Goal: Task Accomplishment & Management: Manage account settings

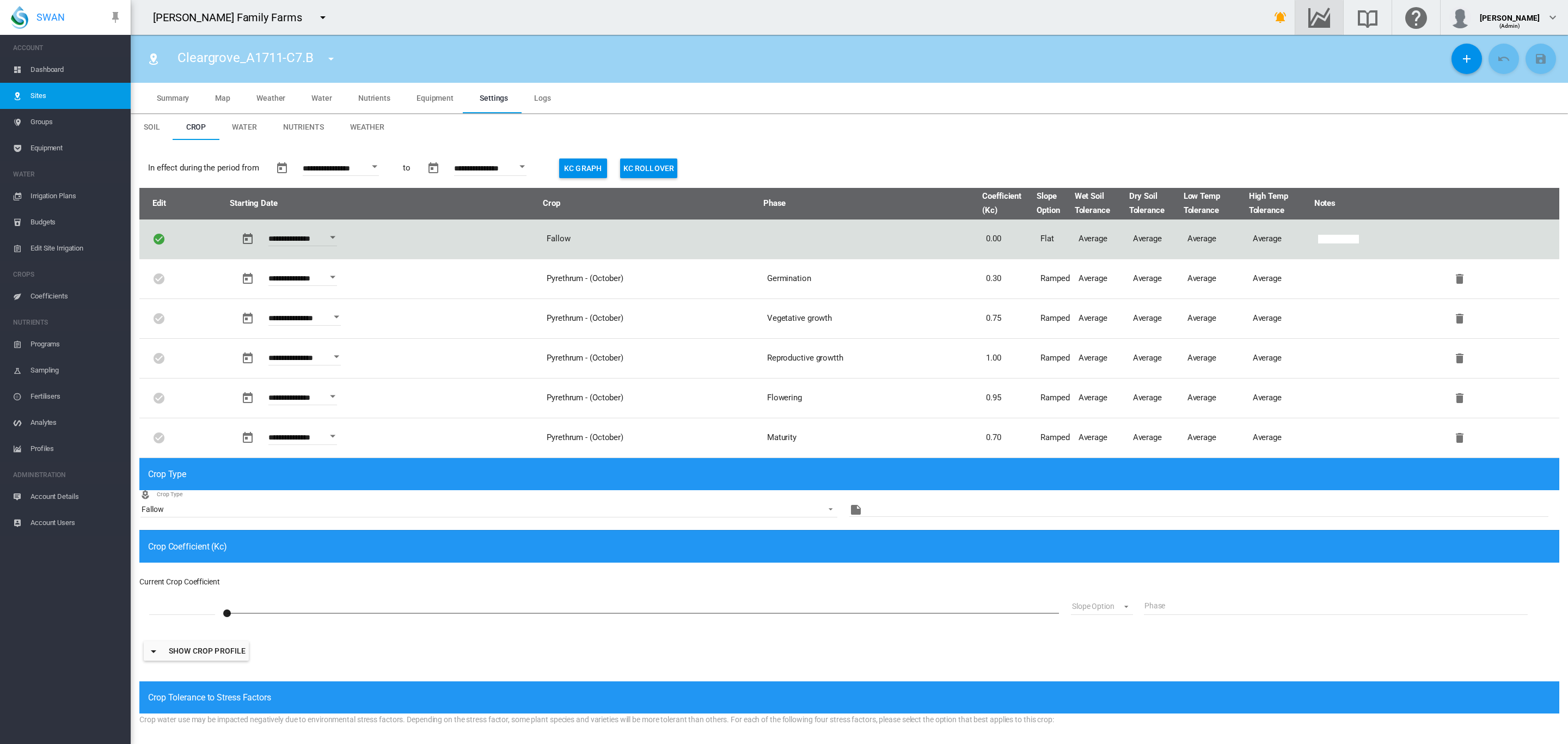
click at [49, 122] on span "Groups" at bounding box center [76, 122] width 91 height 26
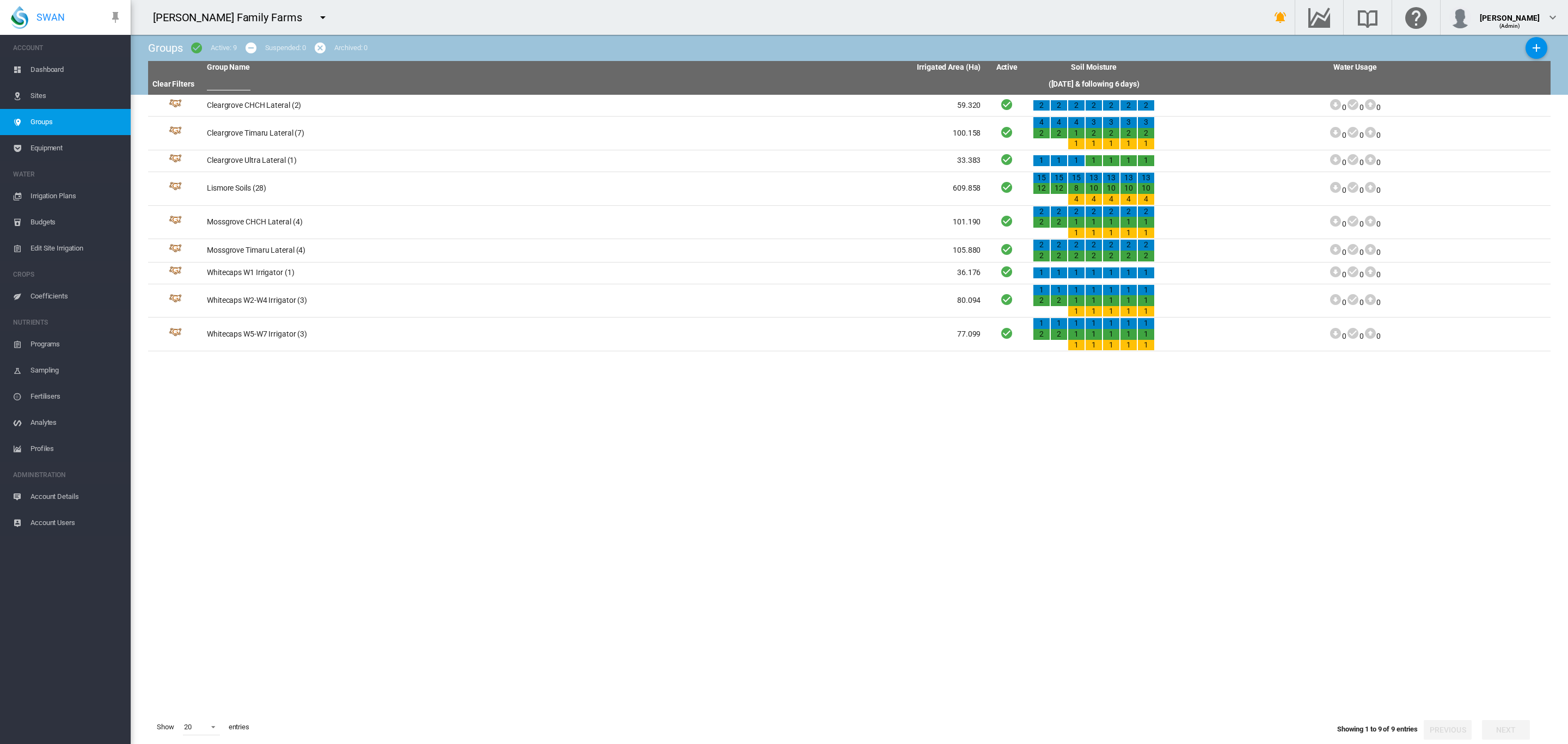
click at [69, 196] on span "Irrigation Plans" at bounding box center [76, 196] width 91 height 26
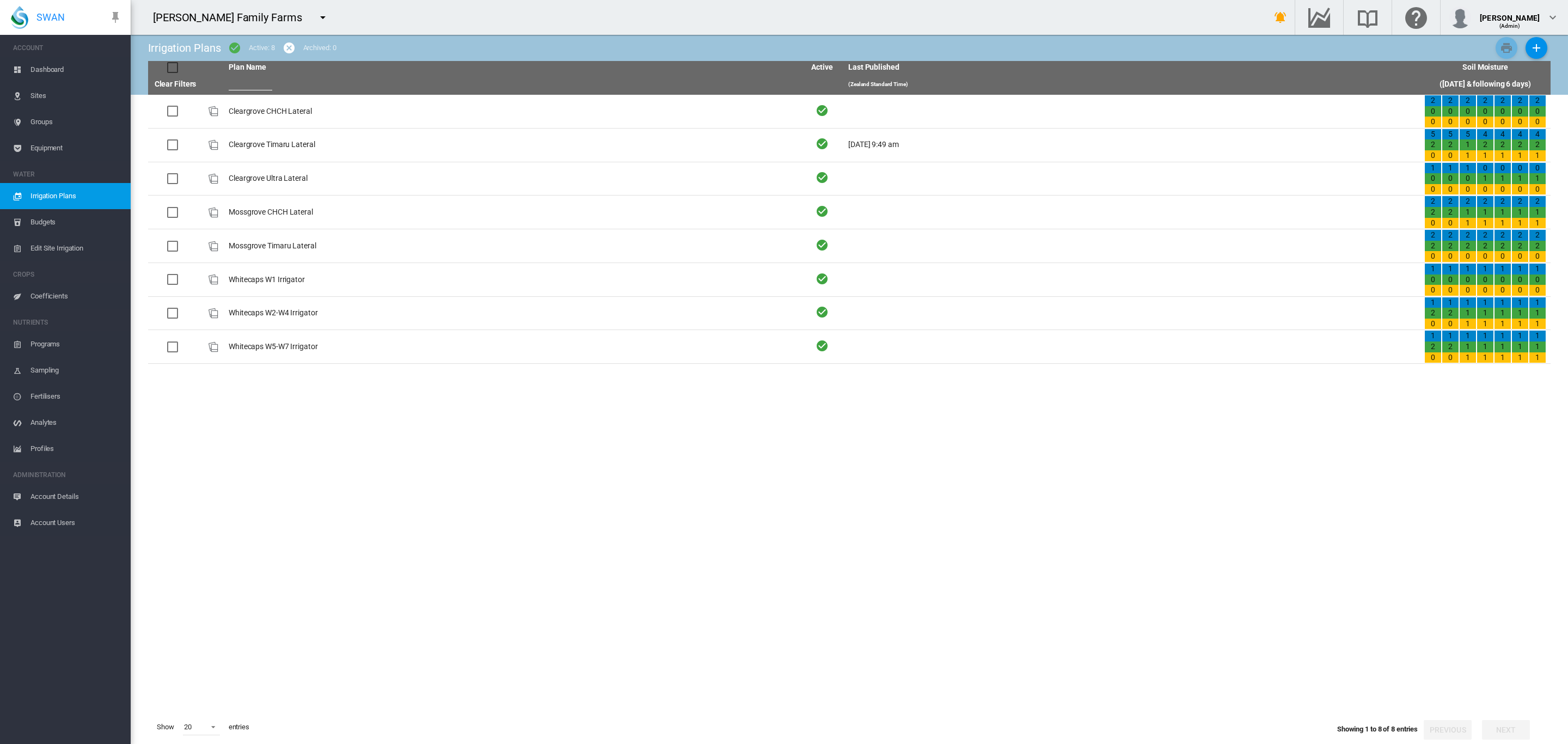
click at [75, 196] on span "Irrigation Plans" at bounding box center [76, 196] width 91 height 26
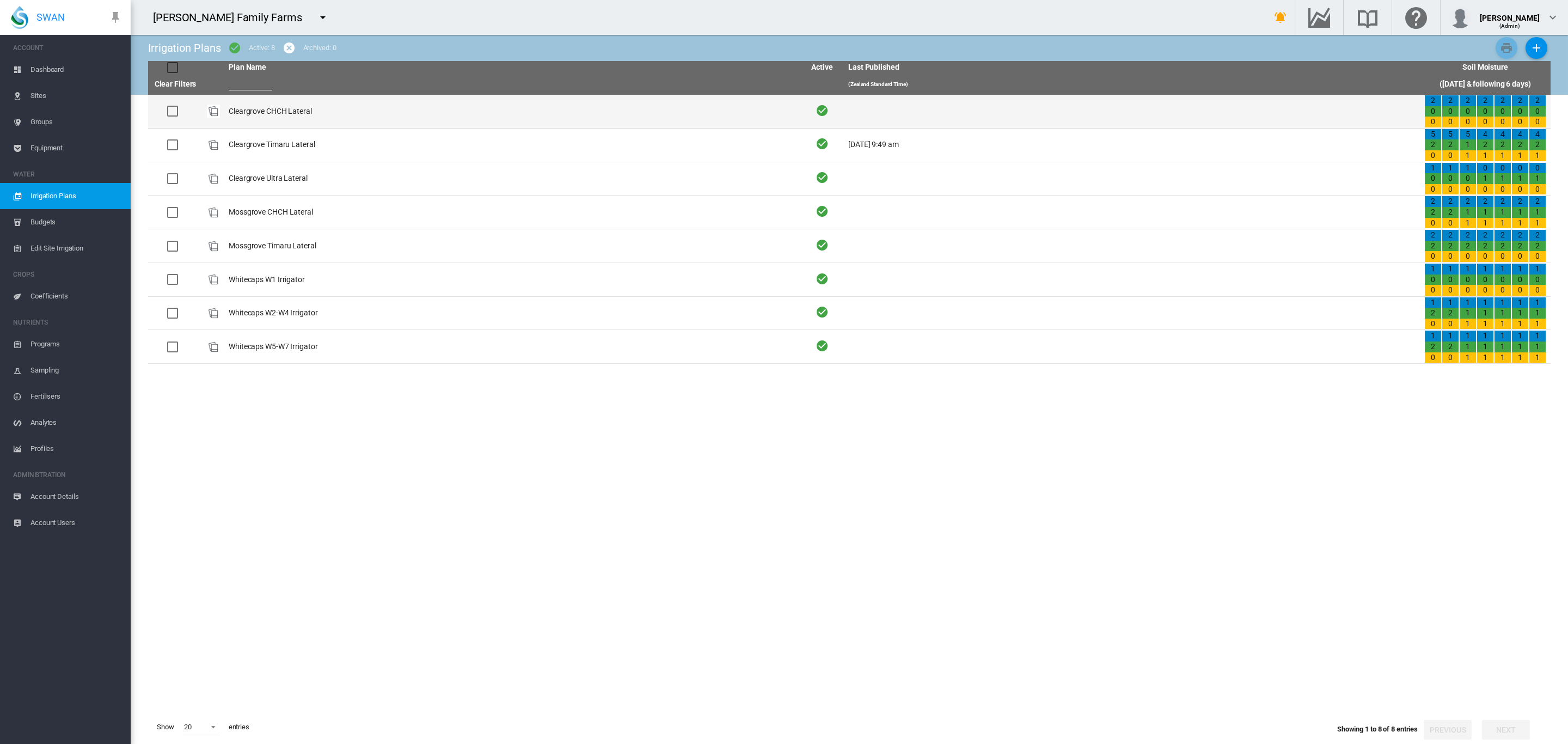
click at [281, 113] on td "Cleargrove CHCH Lateral" at bounding box center [513, 111] width 576 height 33
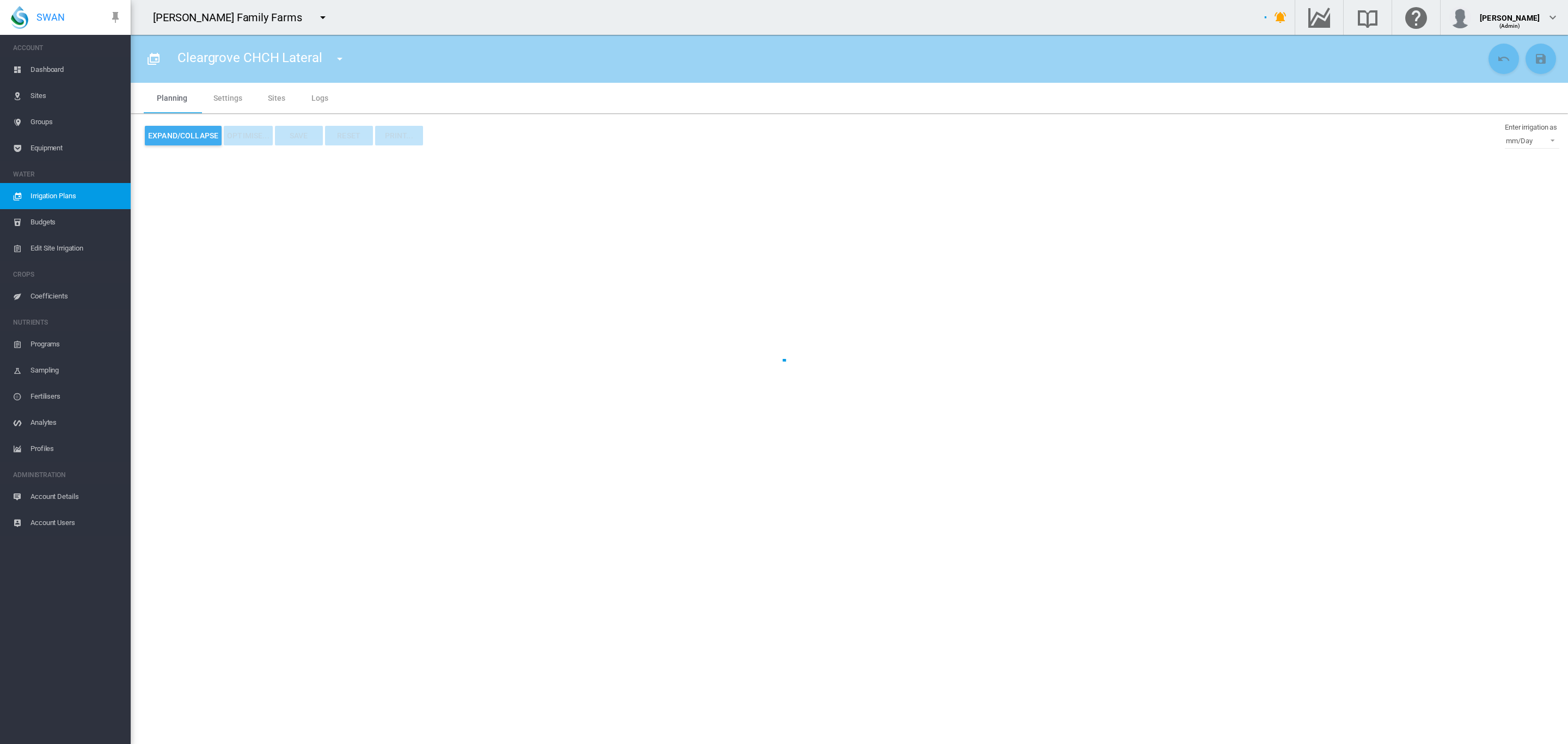
type input "**********"
type input "*"
type input "*****"
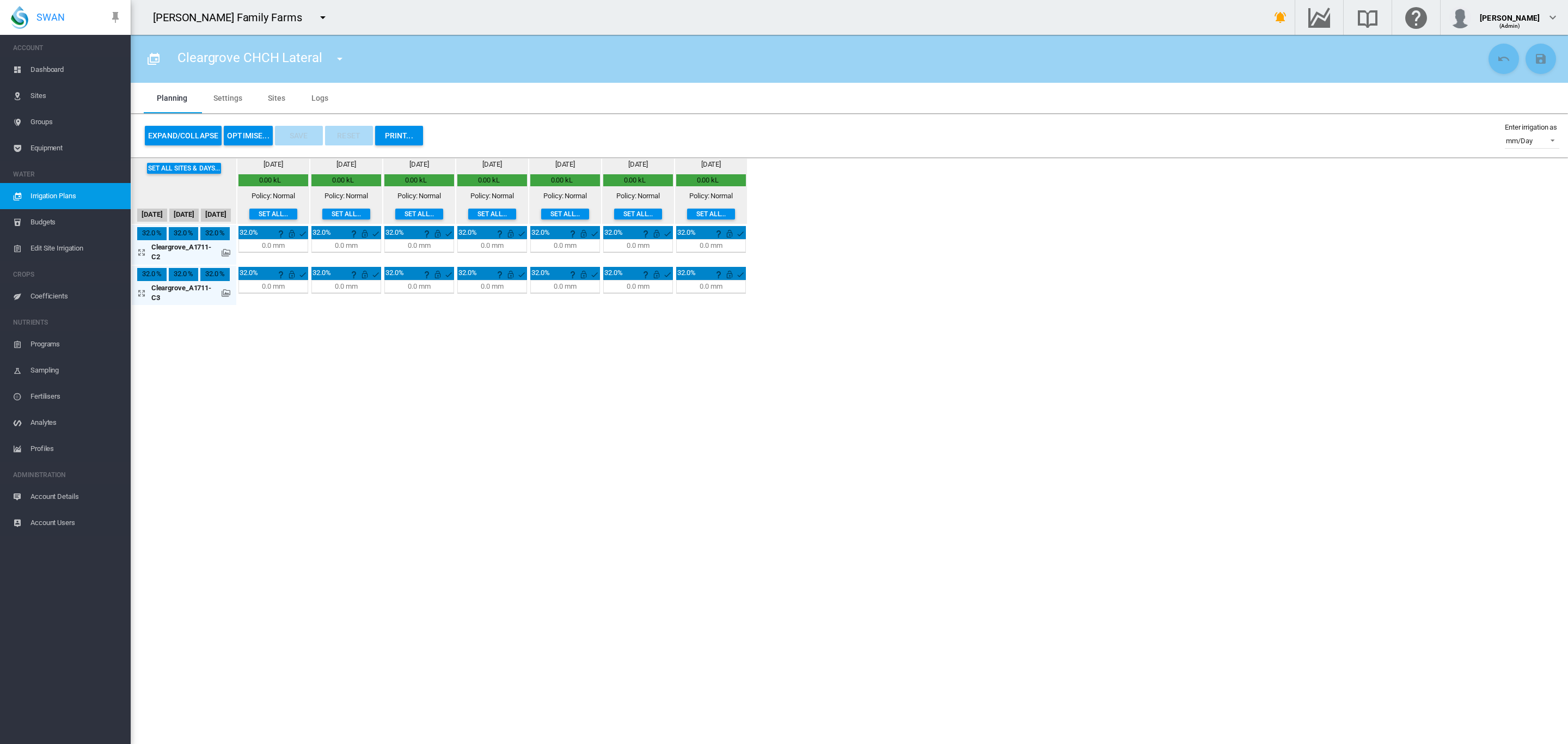
click at [338, 244] on div "0.0 mm" at bounding box center [346, 245] width 23 height 10
click at [341, 244] on div "0.0 mm" at bounding box center [346, 245] width 23 height 10
click at [317, 19] on md-icon "icon-menu-down" at bounding box center [323, 17] width 13 height 13
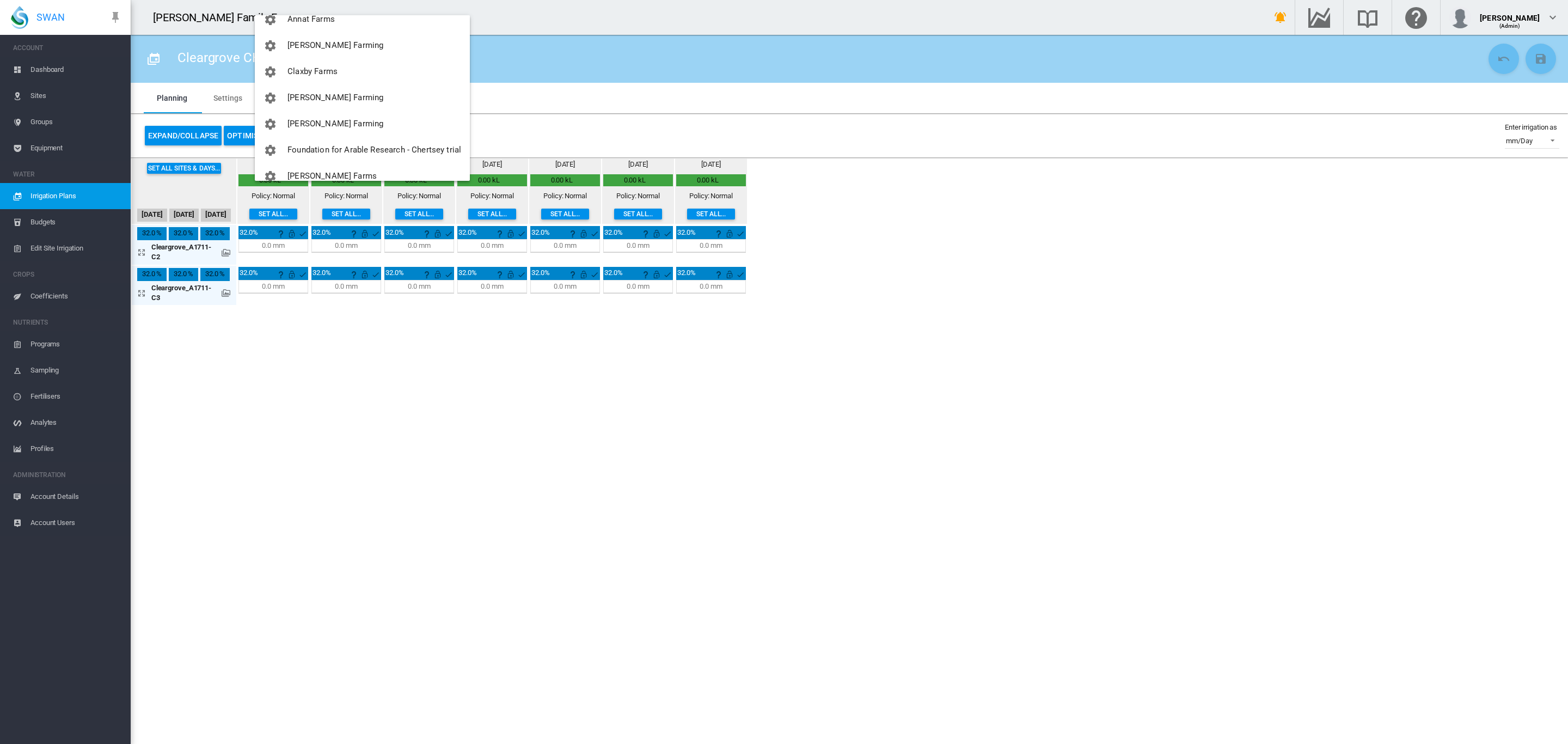
scroll to position [61, 0]
click at [328, 52] on span "[PERSON_NAME] Farming" at bounding box center [335, 50] width 96 height 10
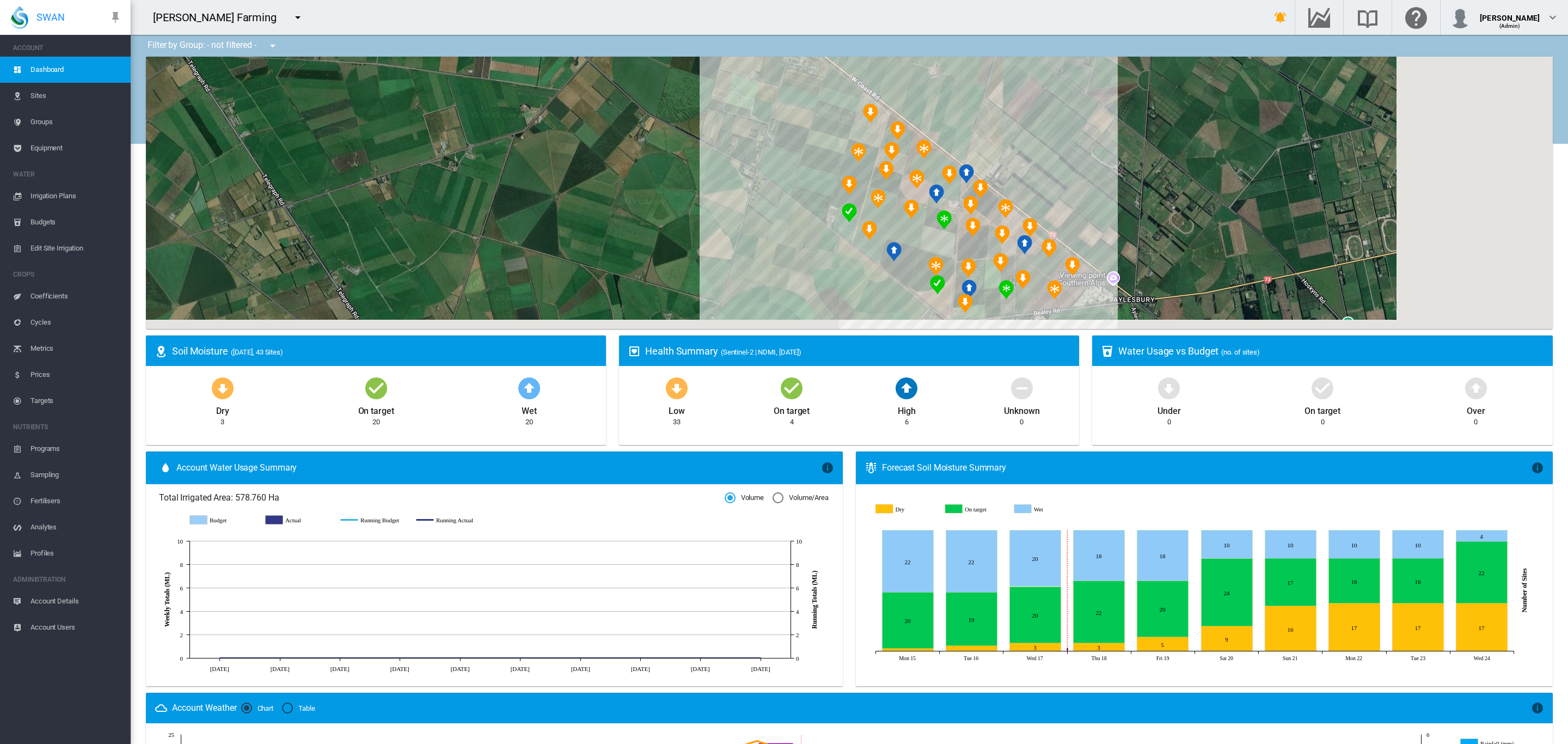
drag, startPoint x: 931, startPoint y: 194, endPoint x: 569, endPoint y: 74, distance: 381.4
click at [569, 74] on div at bounding box center [849, 192] width 1407 height 272
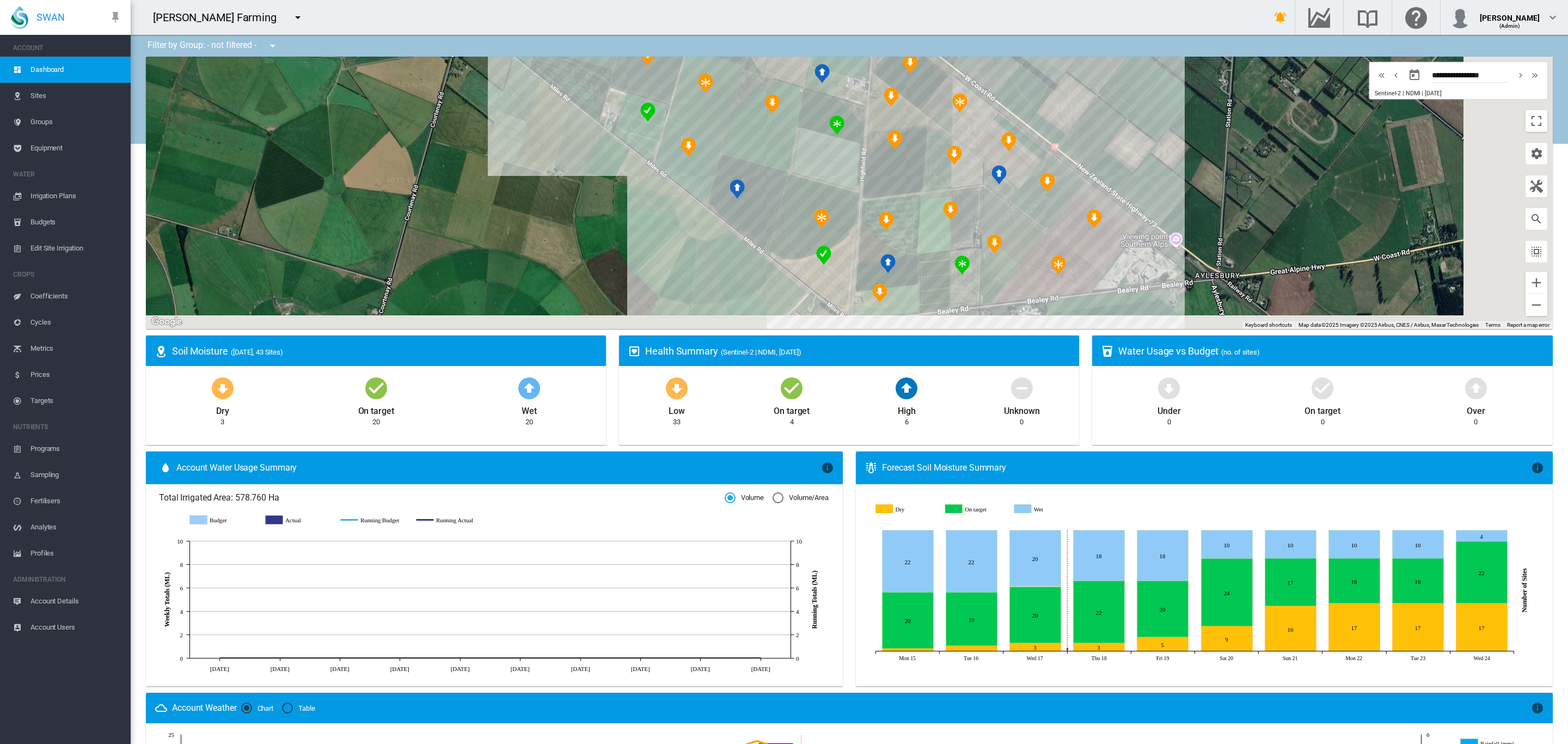
drag, startPoint x: 717, startPoint y: 159, endPoint x: 483, endPoint y: 21, distance: 271.7
click at [483, 21] on div "[PERSON_NAME] Farming Get Help Email SWAN support" at bounding box center [849, 372] width 1437 height 744
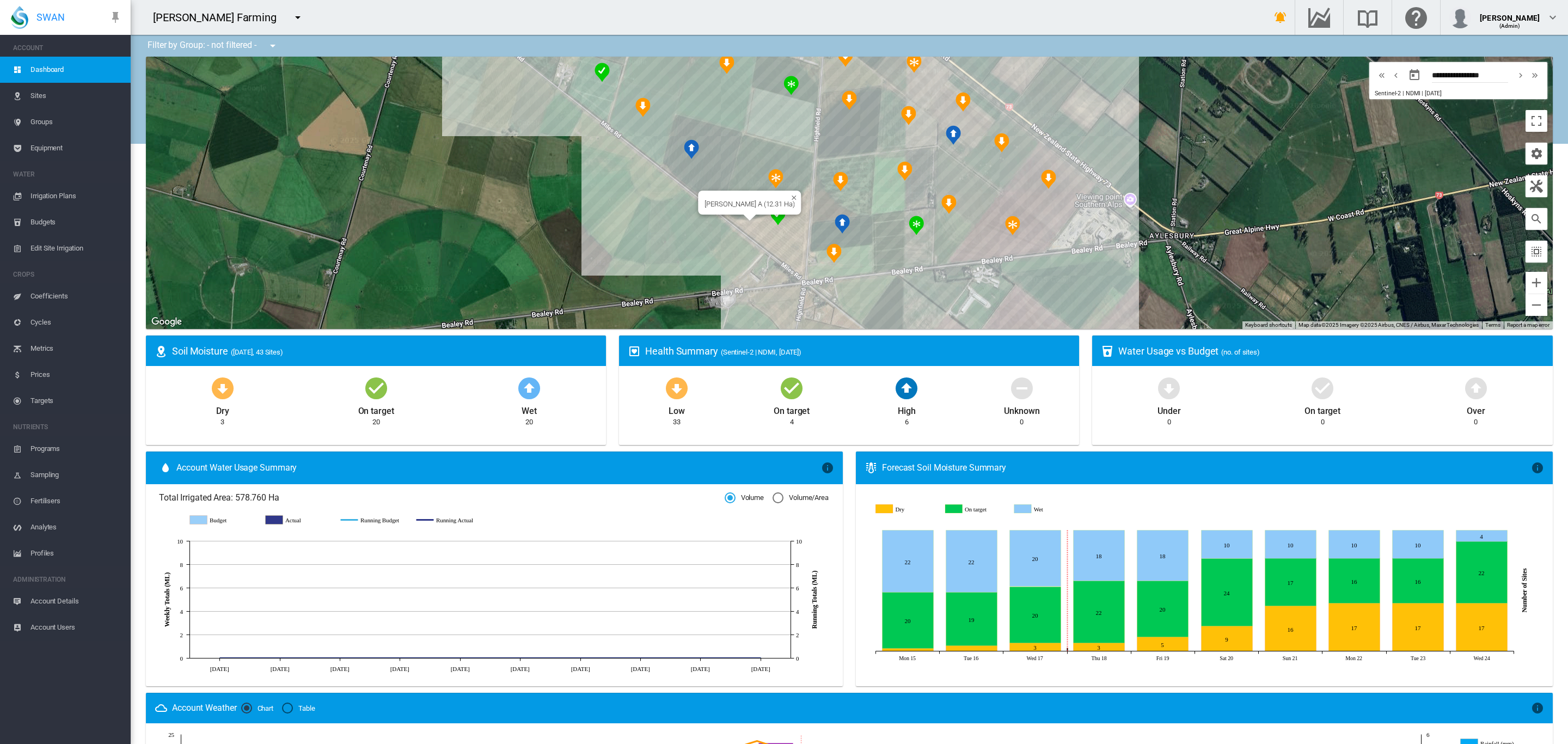
click at [789, 240] on div "[PERSON_NAME] A (12.31 Ha)" at bounding box center [849, 192] width 1407 height 272
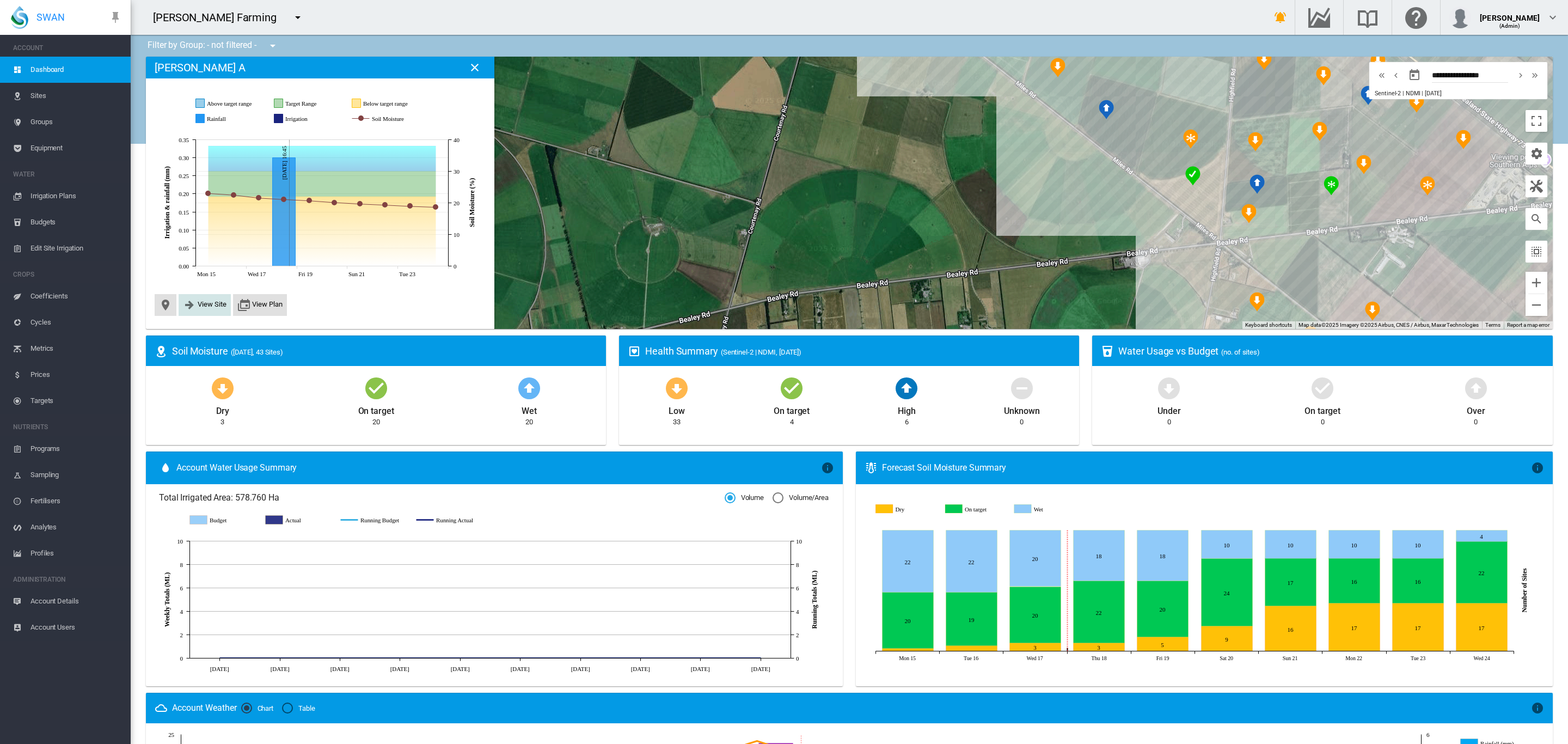
click at [209, 311] on button "View Site" at bounding box center [205, 304] width 44 height 13
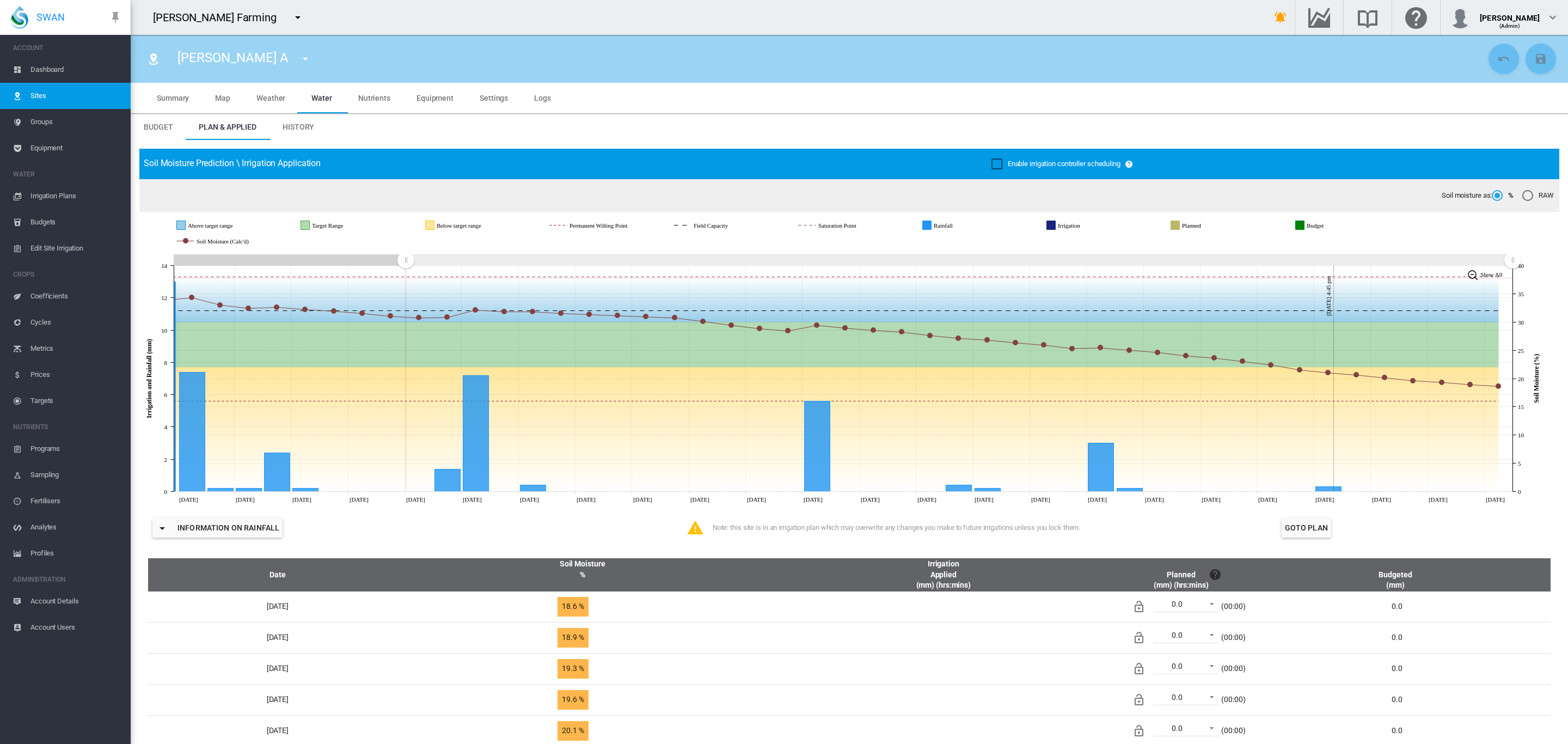
drag, startPoint x: 916, startPoint y: 276, endPoint x: 446, endPoint y: 278, distance: 470.0
click at [405, 278] on icon "JavaScript chart by amCharts [DATE] [DATE] Aug [DATE] Aug [DATE] Aug [DATE] Aug…" at bounding box center [843, 379] width 1408 height 254
click at [299, 60] on md-icon "icon-menu-down" at bounding box center [305, 58] width 13 height 13
click at [36, 98] on md-backdrop at bounding box center [784, 372] width 1568 height 744
click at [48, 74] on span "Dashboard" at bounding box center [76, 69] width 91 height 26
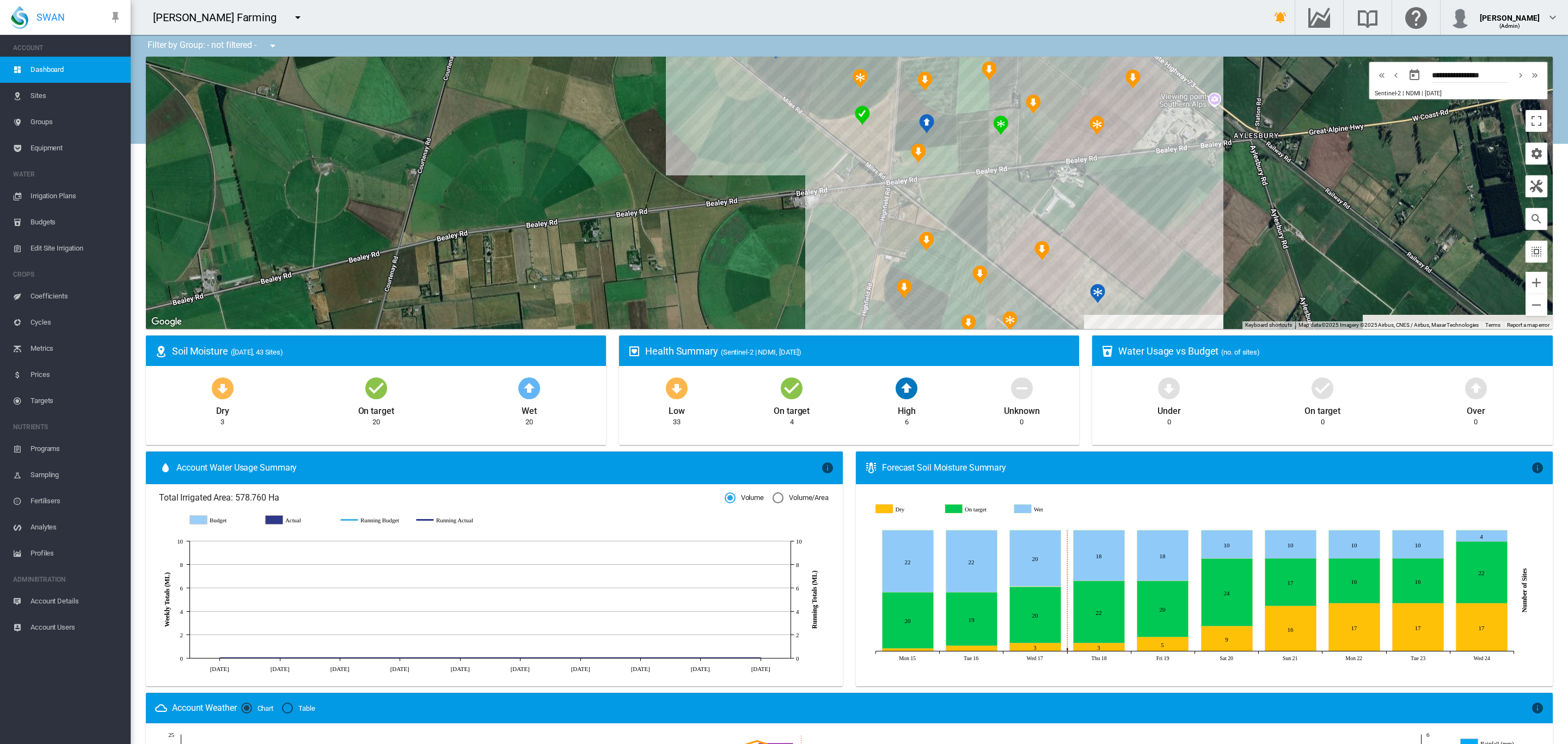
drag, startPoint x: 752, startPoint y: 236, endPoint x: 404, endPoint y: 184, distance: 351.9
click at [404, 184] on div at bounding box center [849, 192] width 1407 height 272
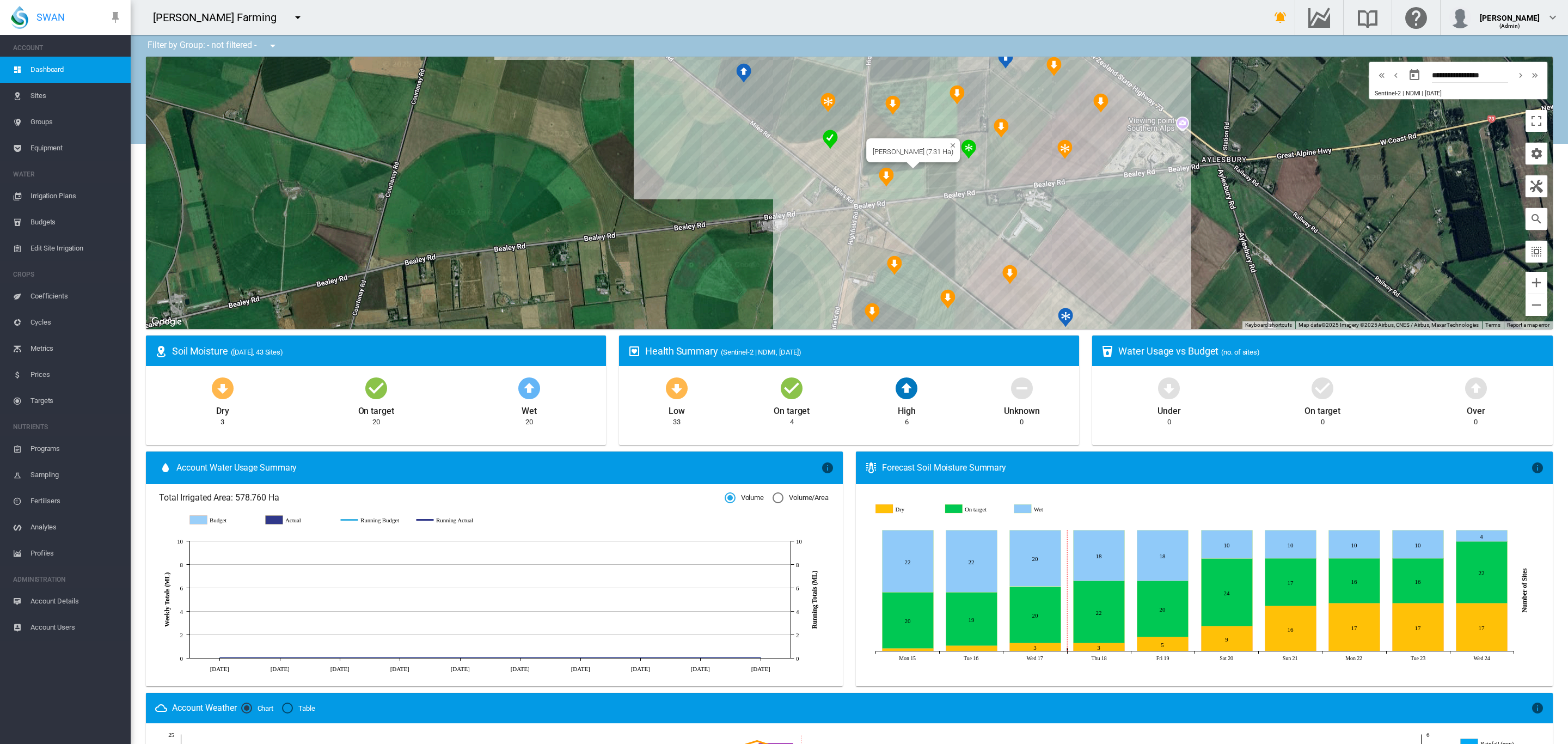
click at [881, 161] on div "[PERSON_NAME] (7.31 Ha)" at bounding box center [913, 150] width 94 height 24
click at [867, 162] on div "[PERSON_NAME] (7.31 Ha)" at bounding box center [849, 192] width 1407 height 272
